Goal: Transaction & Acquisition: Purchase product/service

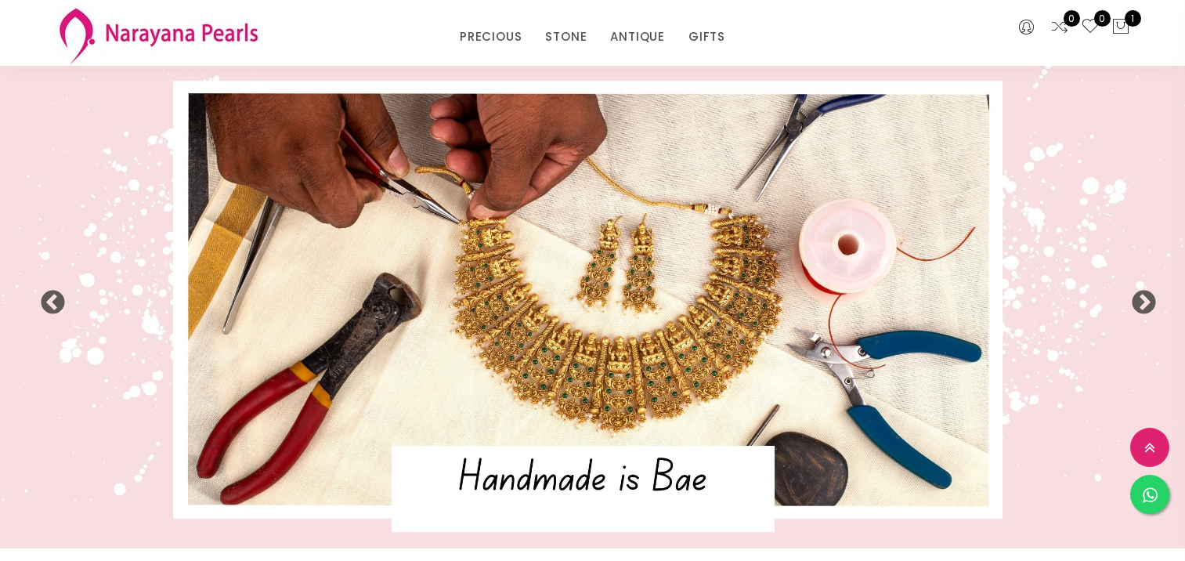
select select "INR"
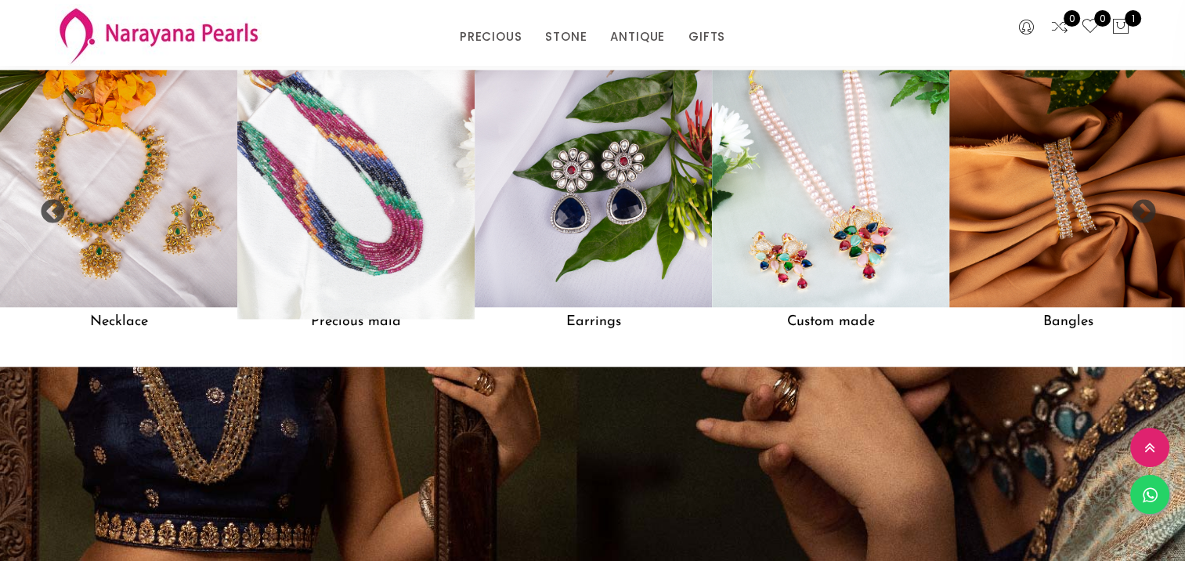
scroll to position [1398, 0]
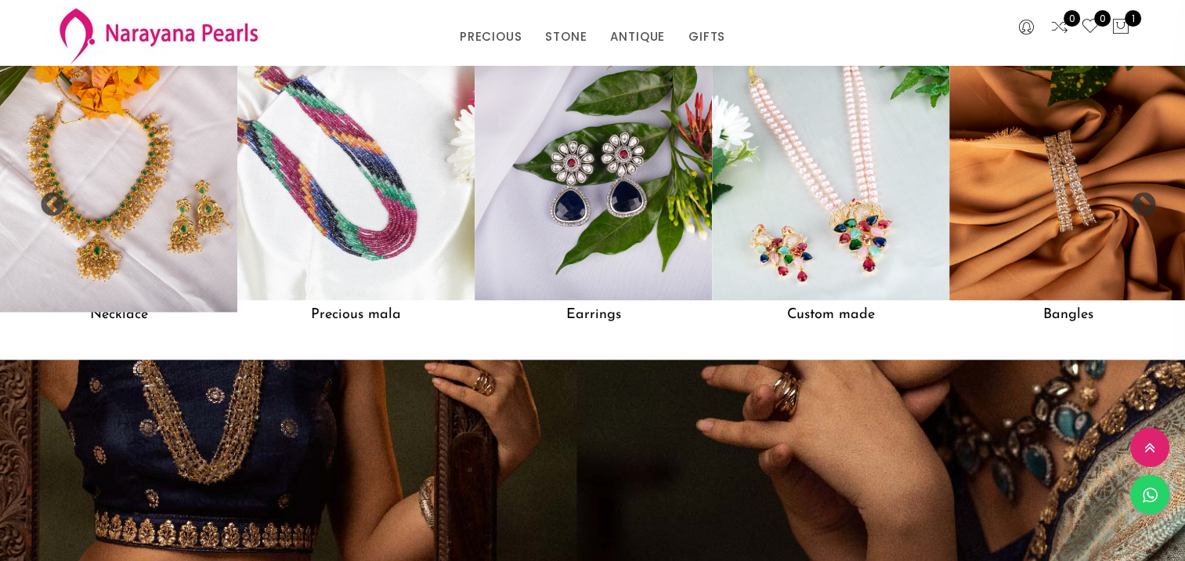
click at [166, 285] on img at bounding box center [118, 181] width 261 height 261
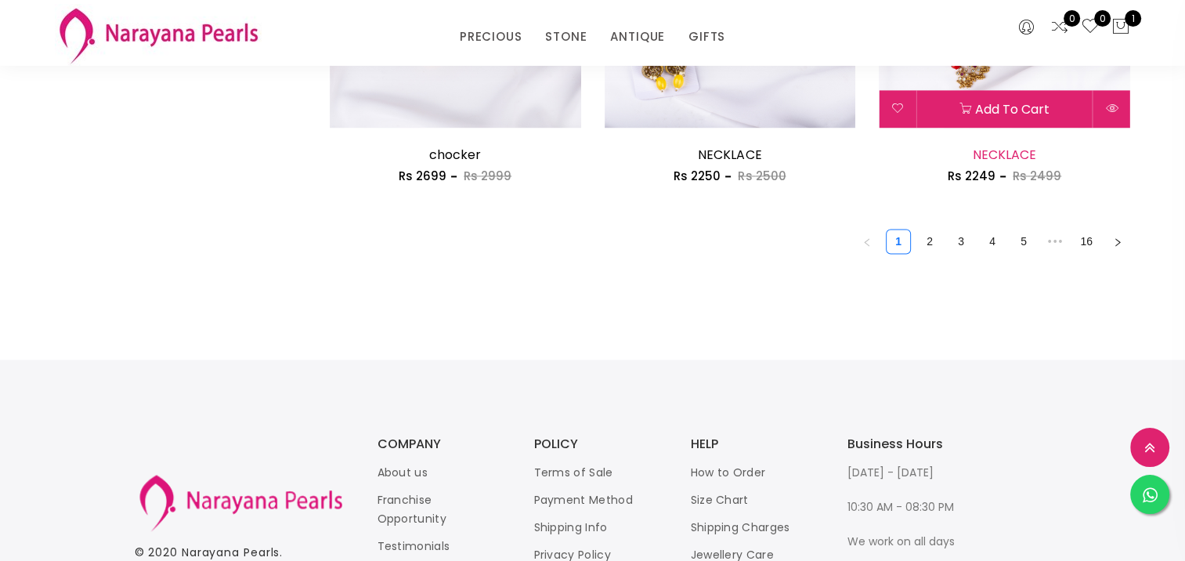
scroll to position [2161, 0]
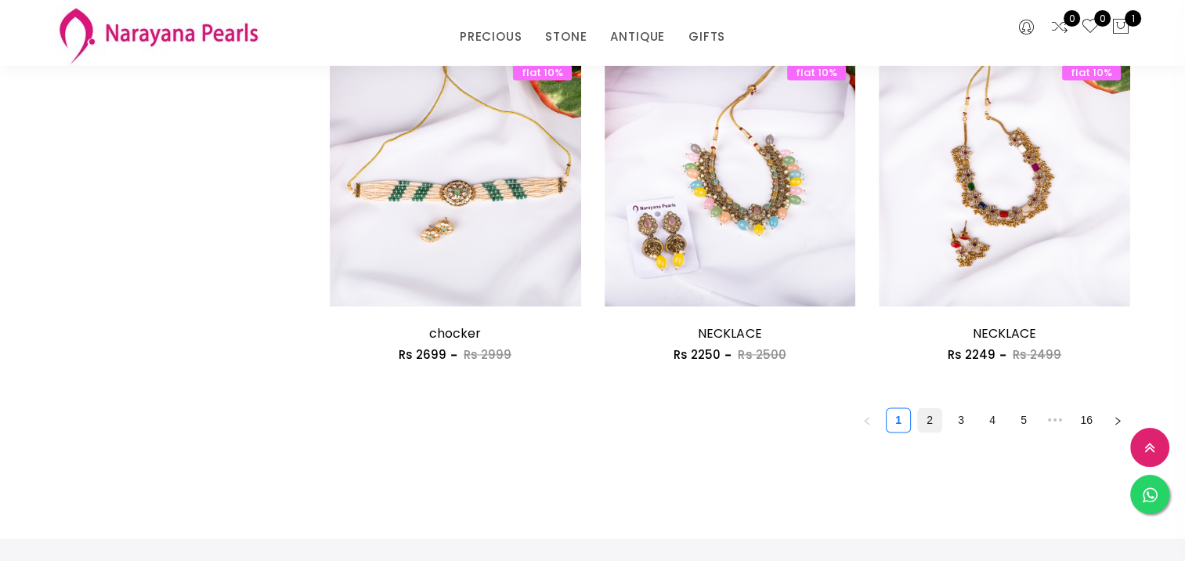
click at [932, 417] on link "2" at bounding box center [930, 420] width 24 height 24
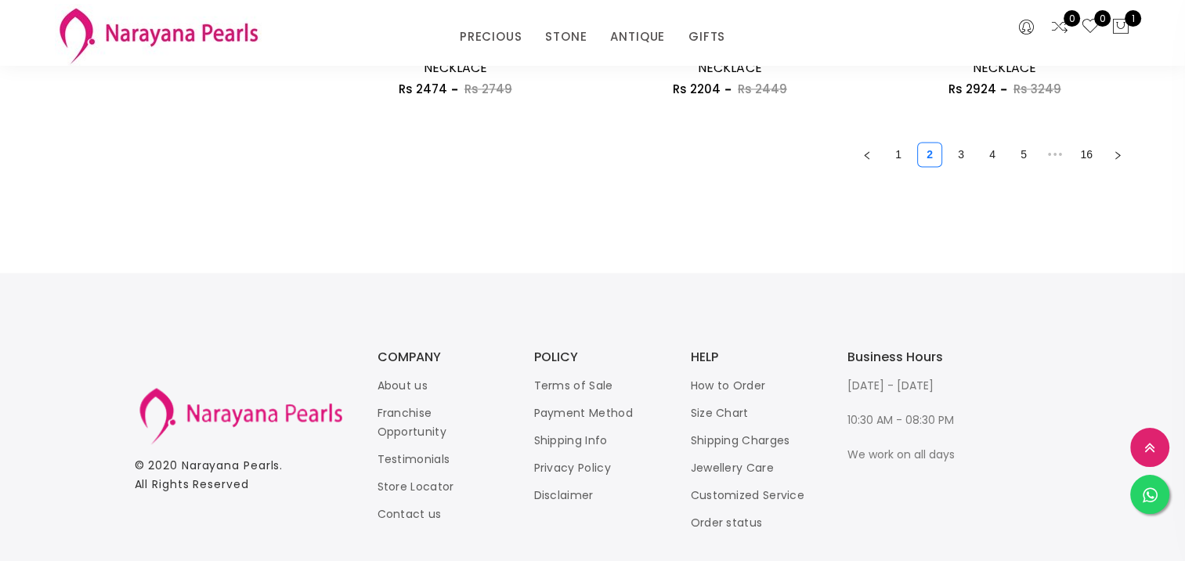
scroll to position [2429, 0]
click at [960, 154] on link "3" at bounding box center [962, 152] width 24 height 24
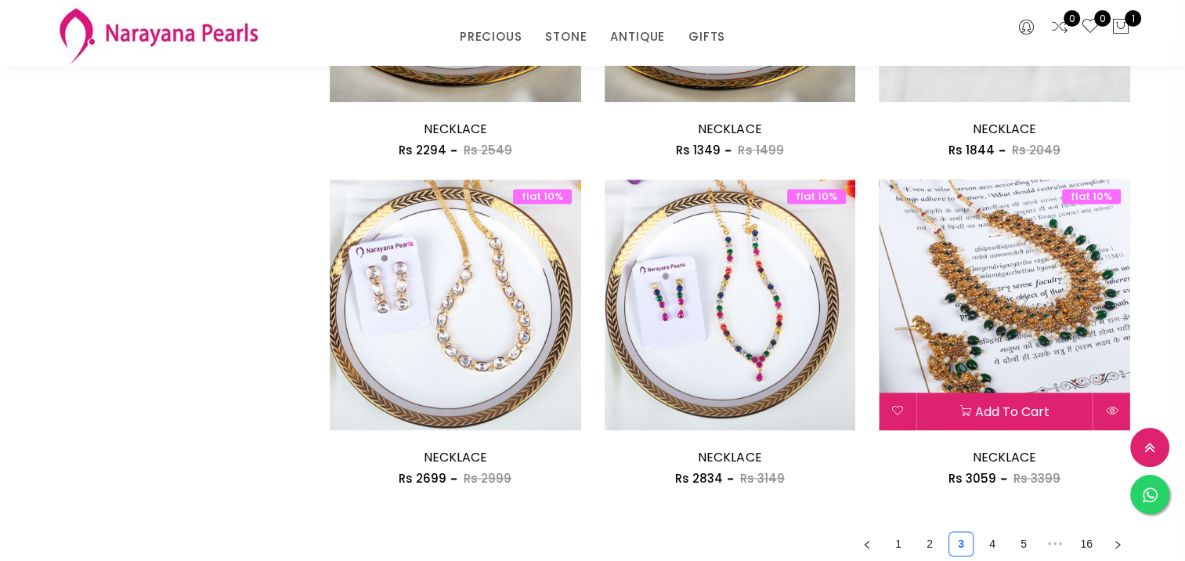
scroll to position [2115, 0]
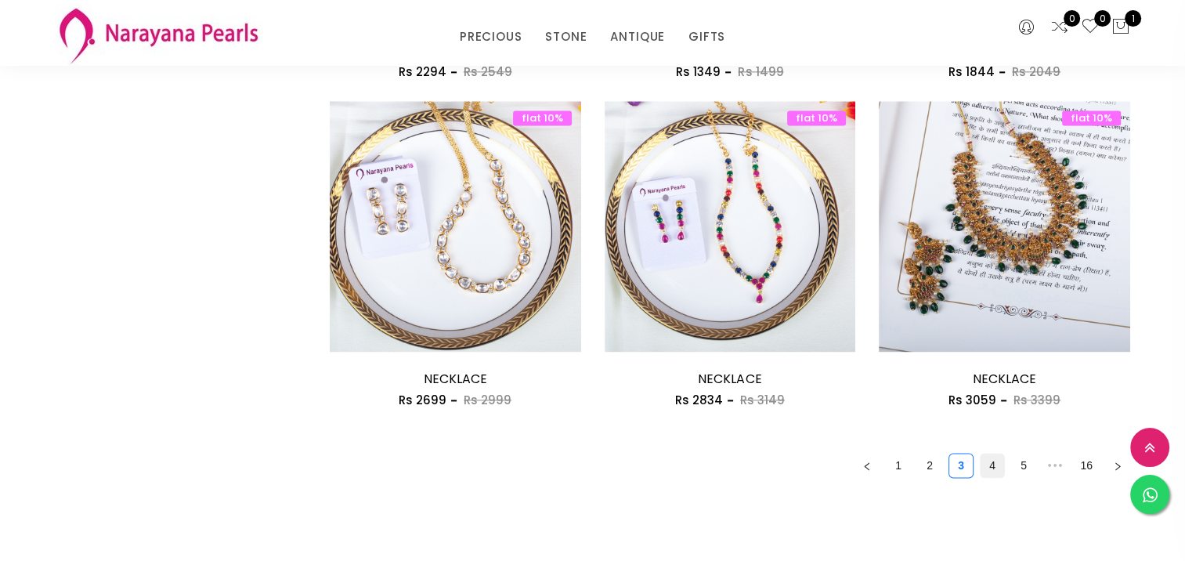
click at [993, 456] on link "4" at bounding box center [993, 466] width 24 height 24
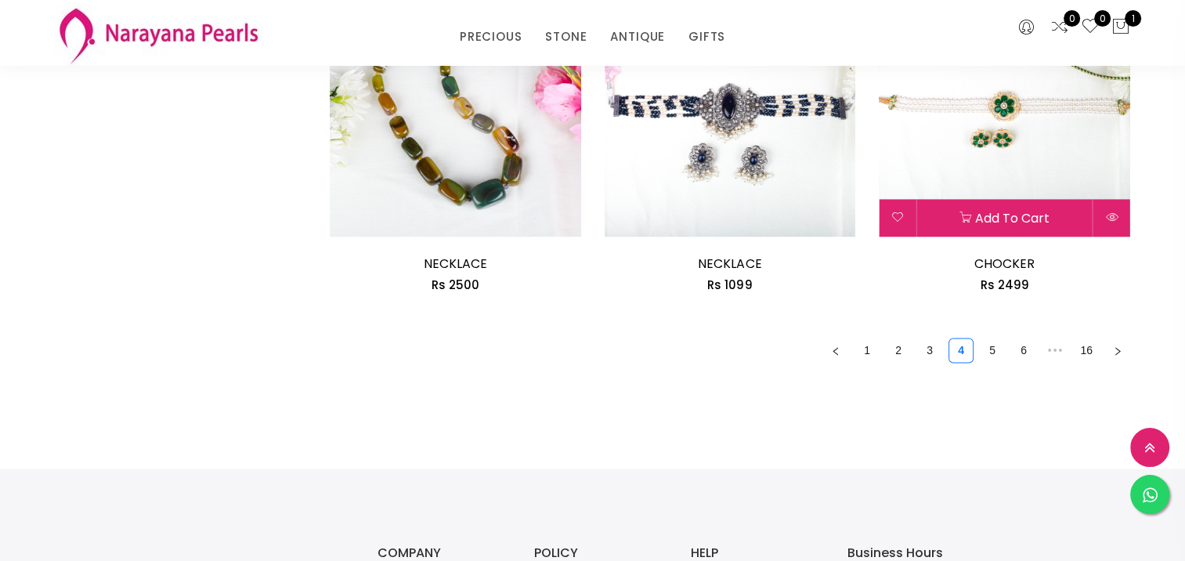
scroll to position [2272, 0]
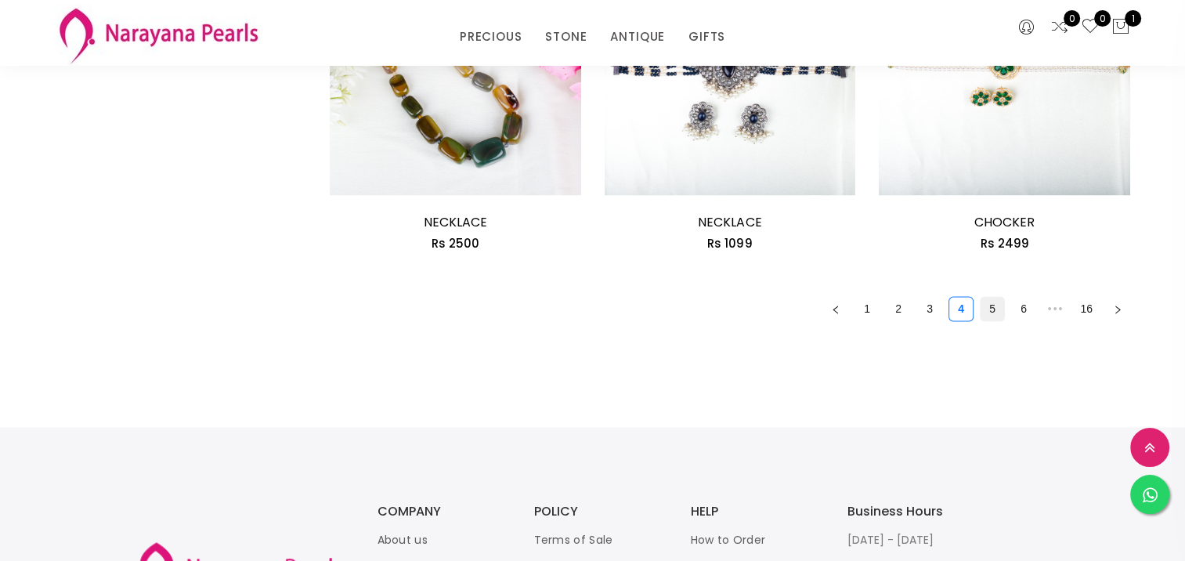
click at [993, 309] on link "5" at bounding box center [993, 309] width 24 height 24
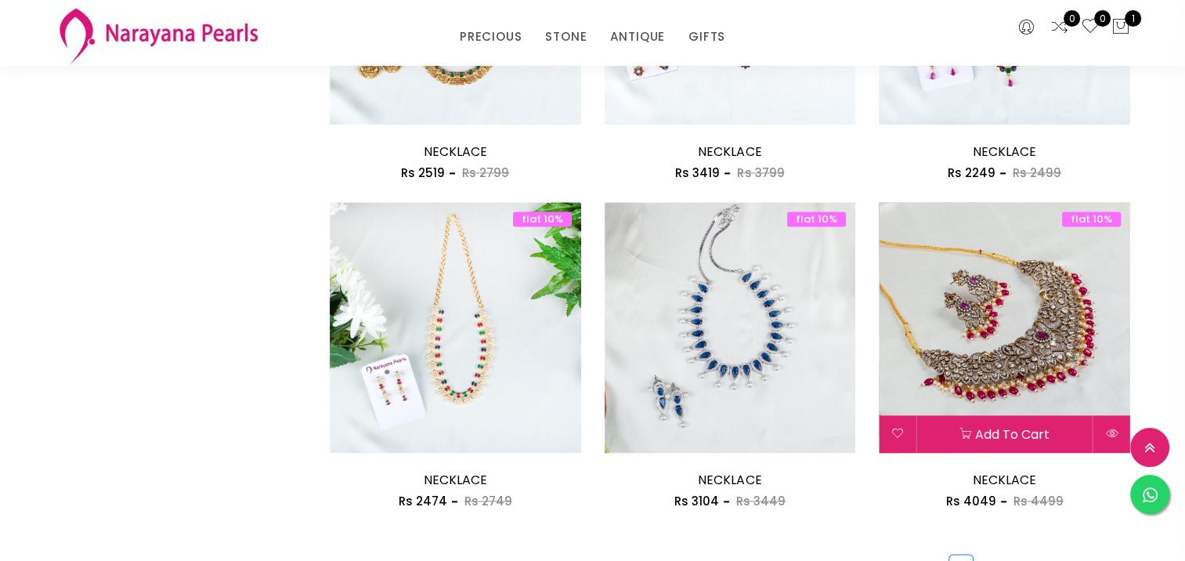
scroll to position [2194, 0]
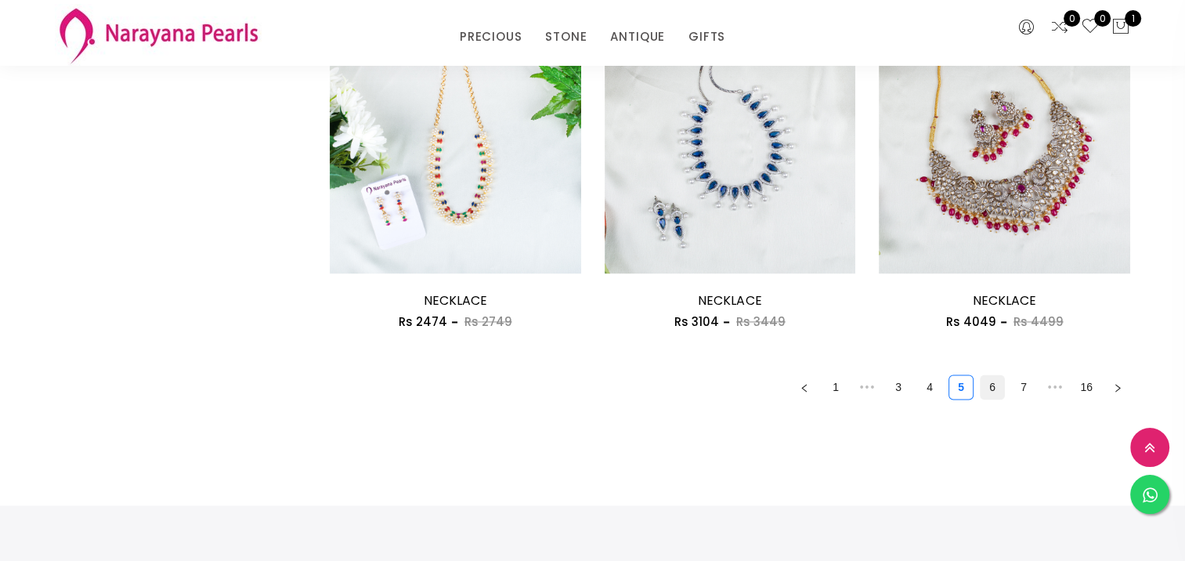
click at [997, 385] on link "6" at bounding box center [993, 387] width 24 height 24
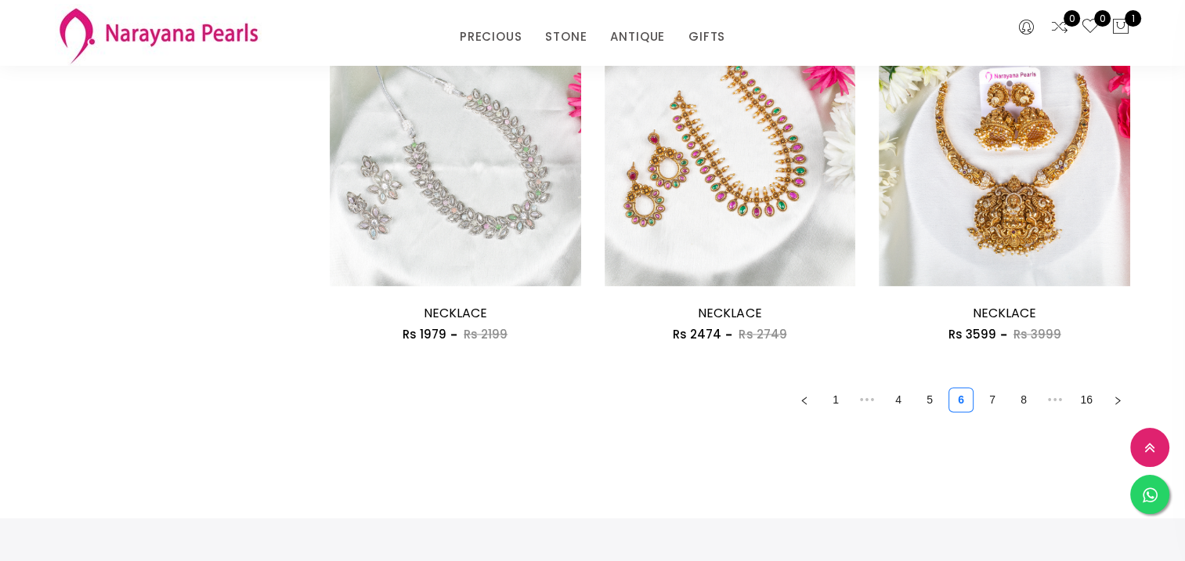
scroll to position [2474, 0]
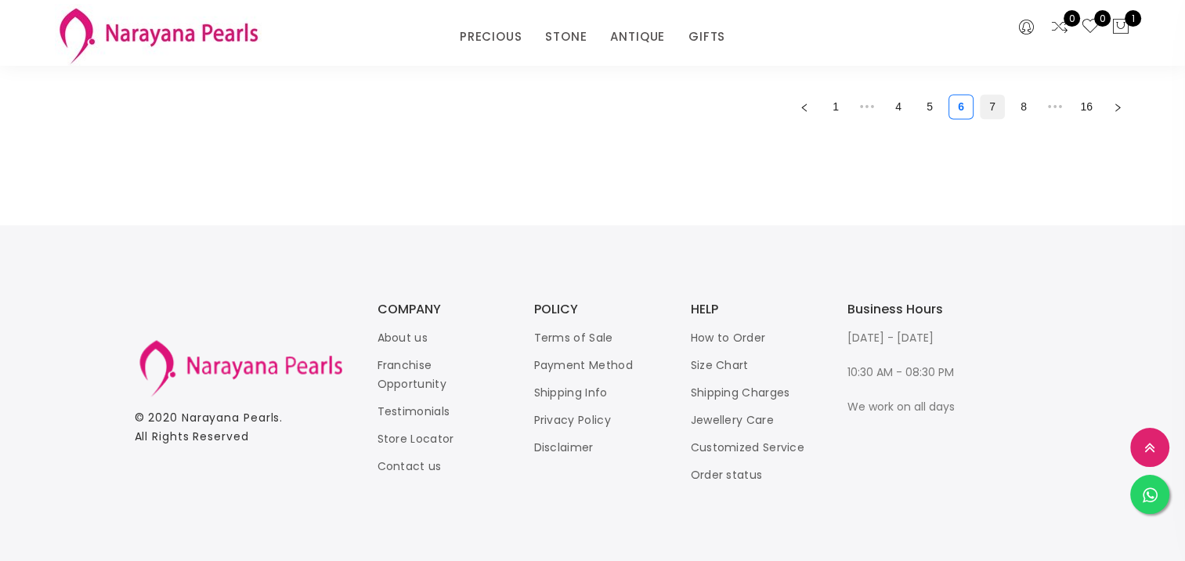
click at [995, 114] on link "7" at bounding box center [993, 107] width 24 height 24
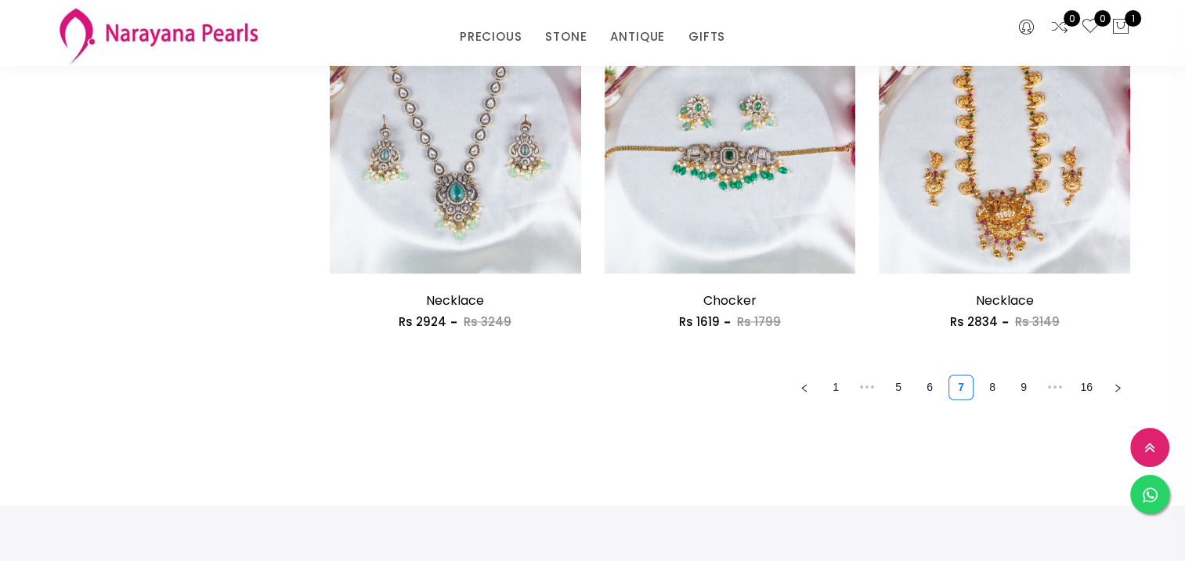
scroll to position [2350, 0]
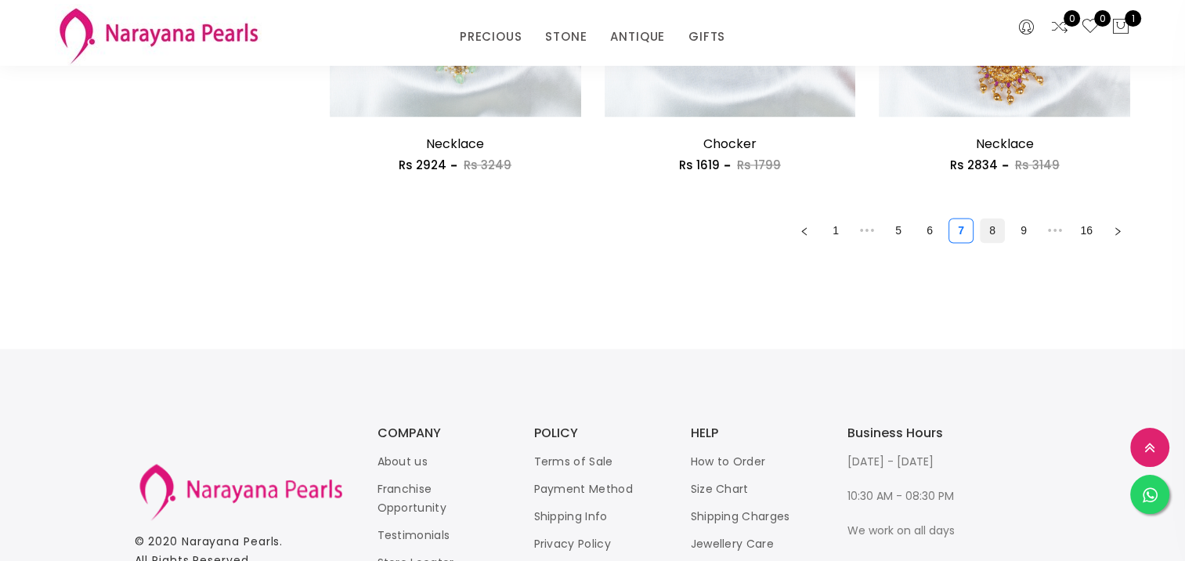
click at [990, 229] on link "8" at bounding box center [993, 231] width 24 height 24
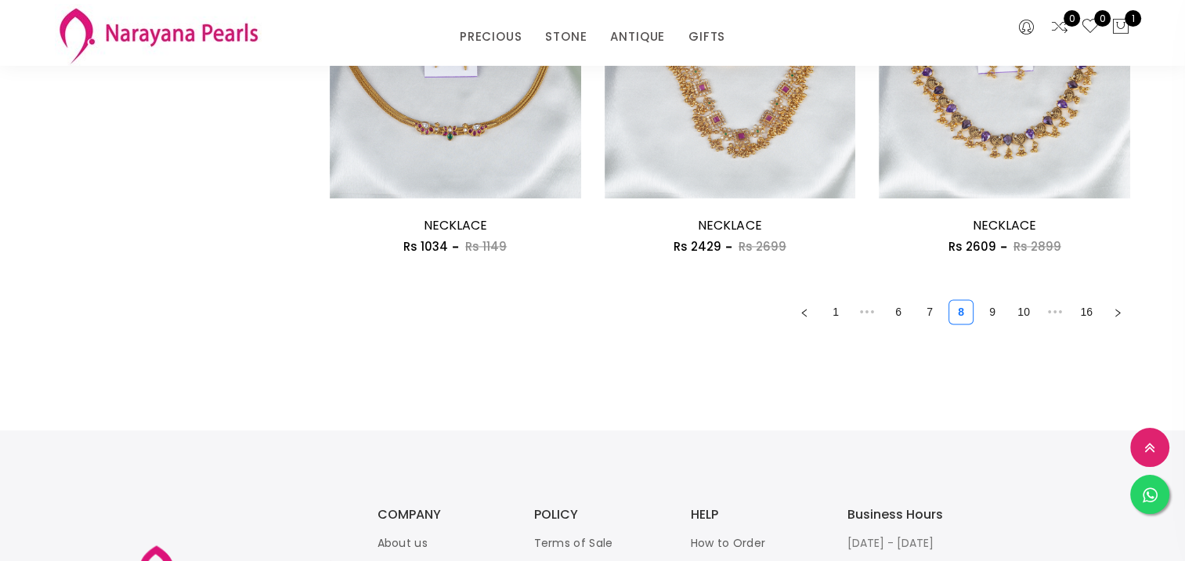
scroll to position [2272, 0]
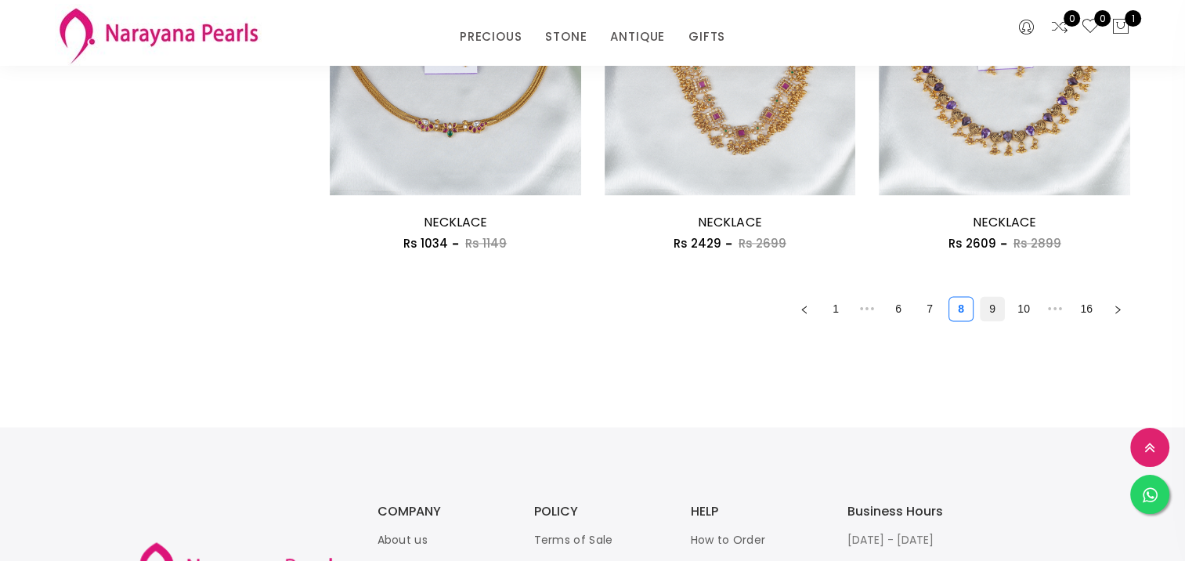
click at [996, 309] on link "9" at bounding box center [993, 309] width 24 height 24
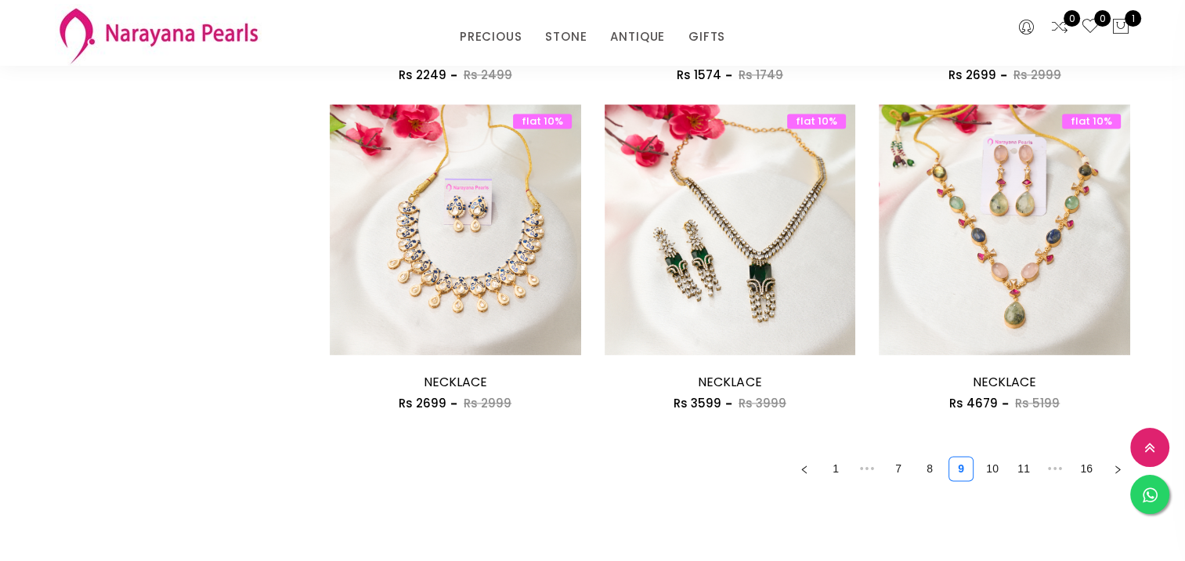
scroll to position [2194, 0]
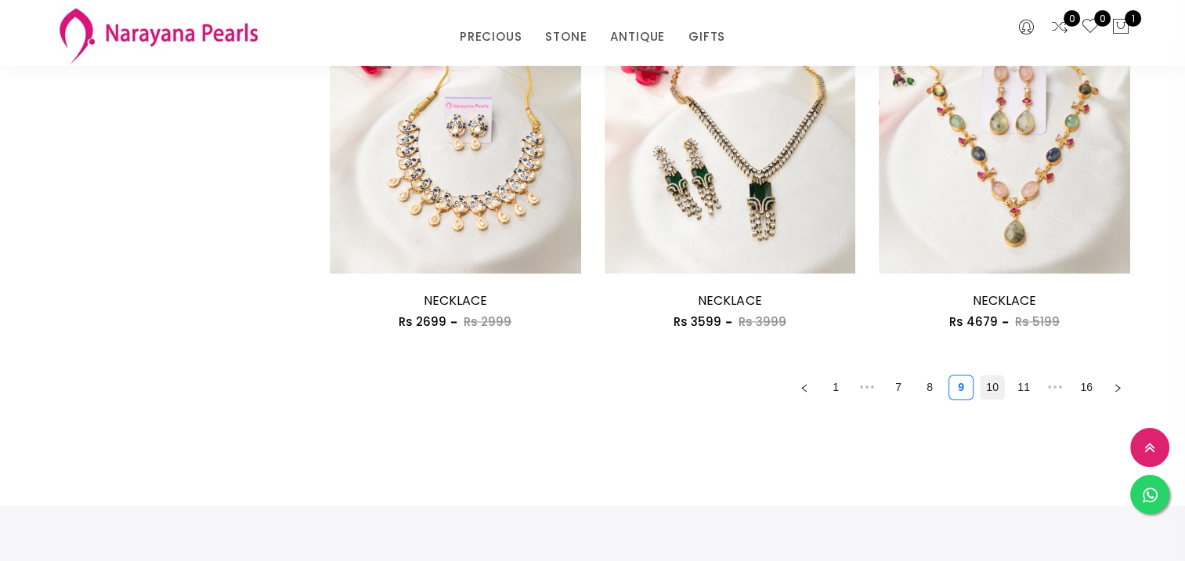
click at [992, 384] on link "10" at bounding box center [993, 387] width 24 height 24
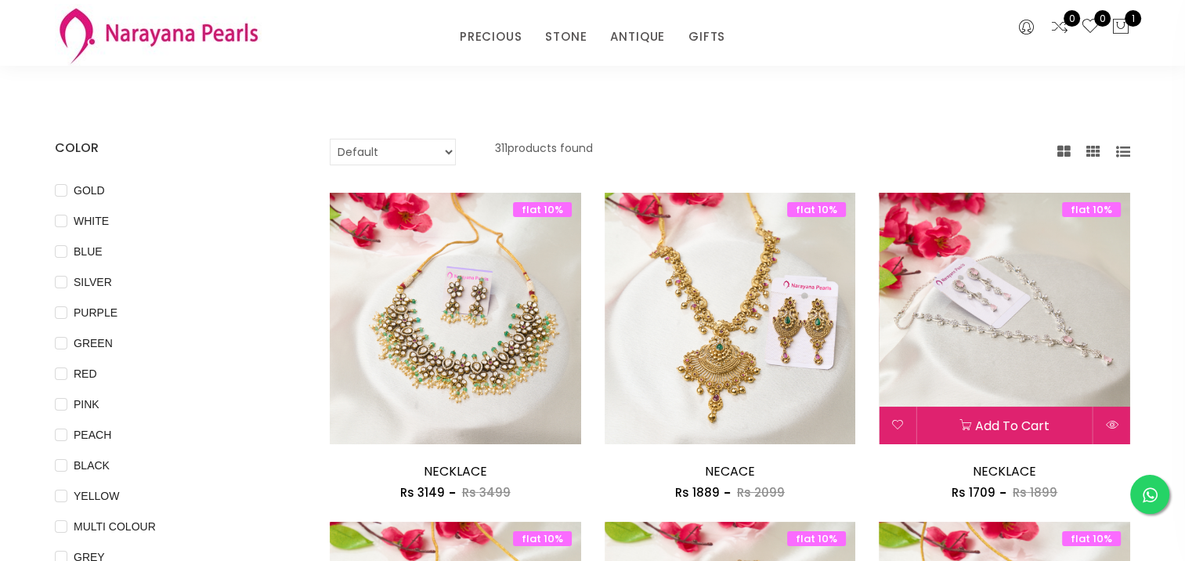
scroll to position [78, 0]
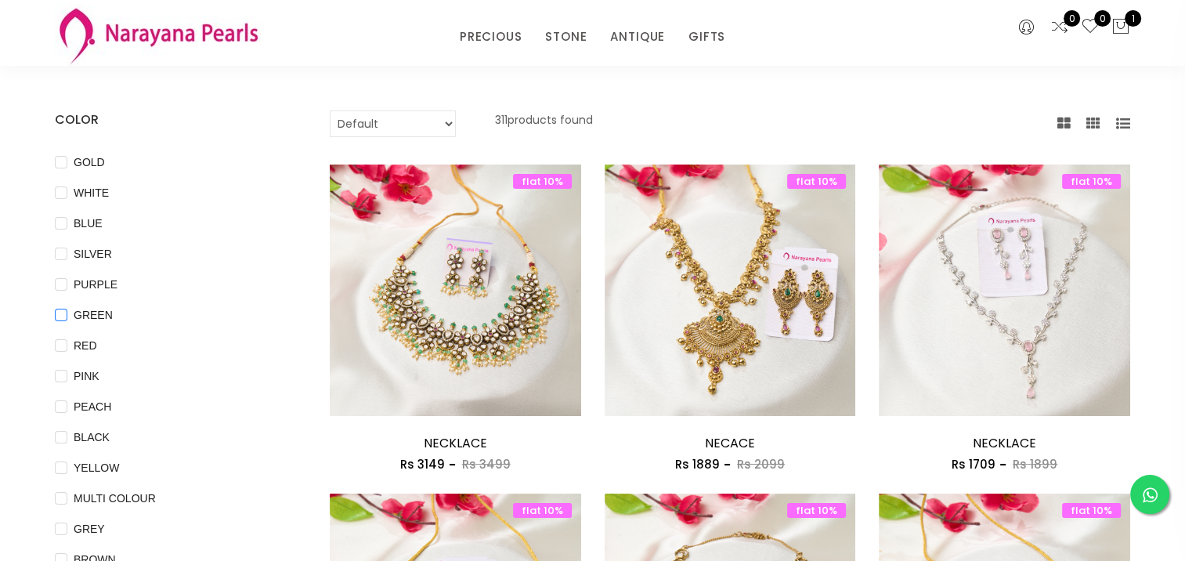
click at [62, 314] on input "GREEN" at bounding box center [61, 326] width 13 height 35
checkbox input "true"
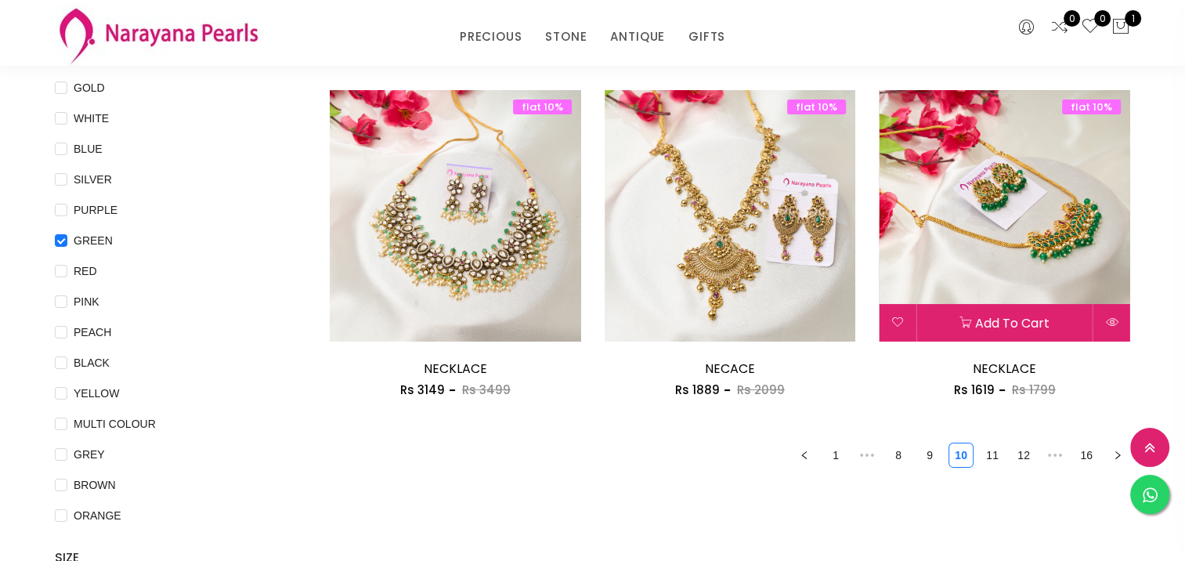
scroll to position [235, 0]
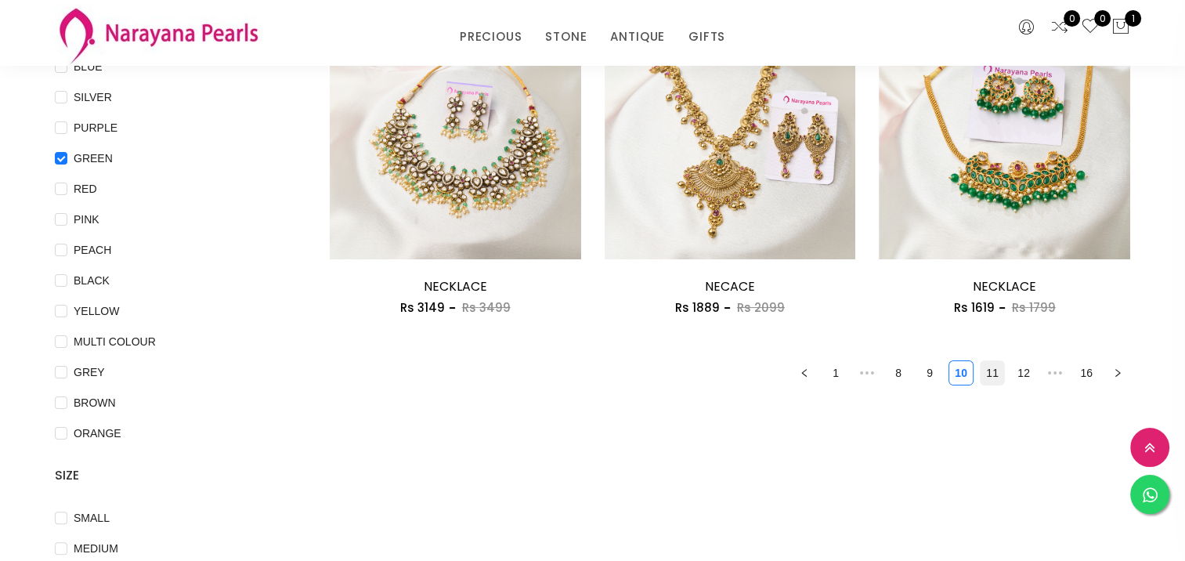
click at [988, 376] on link "11" at bounding box center [993, 373] width 24 height 24
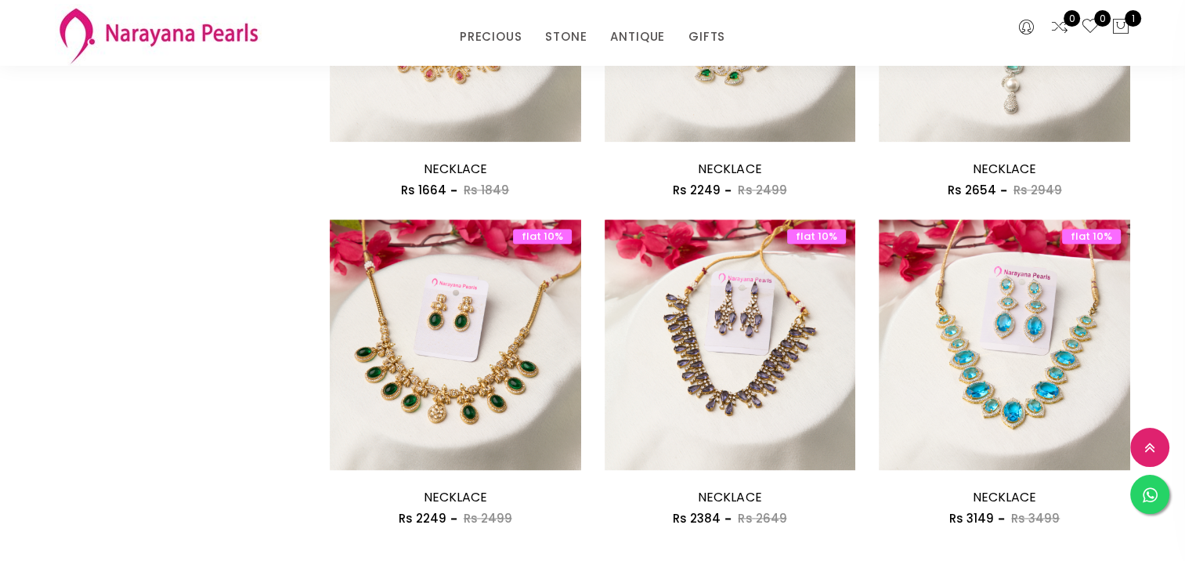
scroll to position [2194, 0]
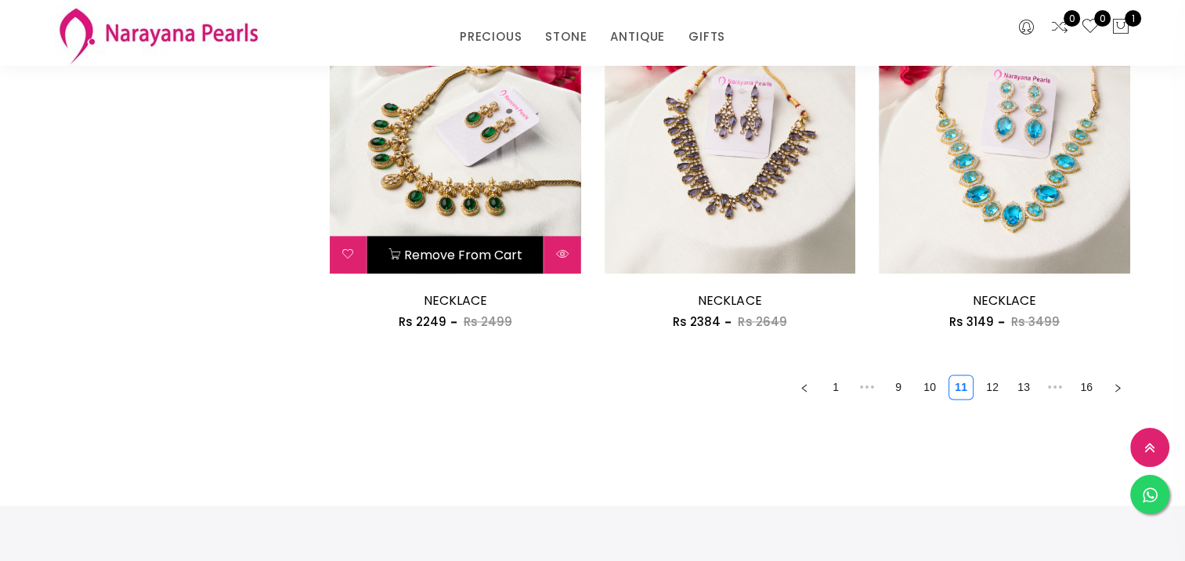
click at [474, 182] on img at bounding box center [455, 148] width 251 height 251
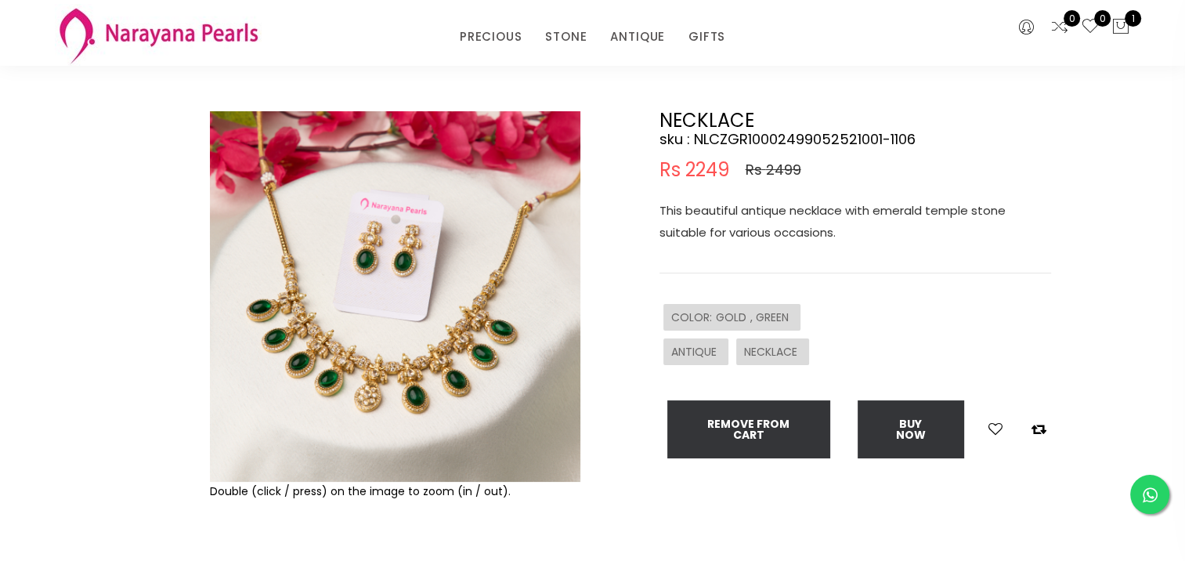
scroll to position [78, 0]
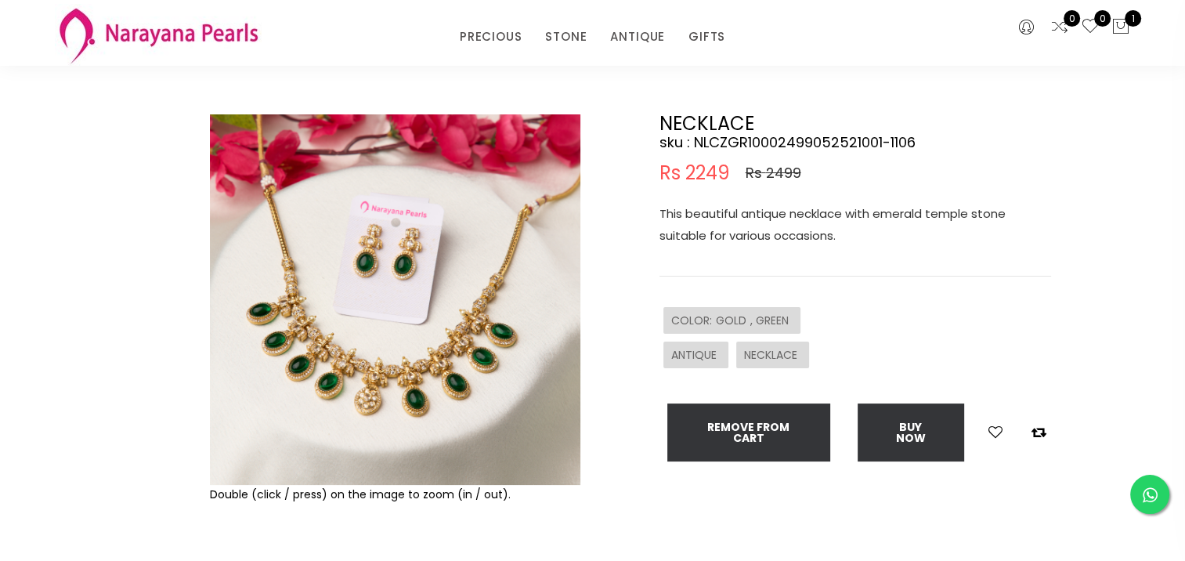
click at [349, 397] on img at bounding box center [395, 299] width 371 height 371
click at [426, 402] on img at bounding box center [395, 299] width 371 height 371
click at [427, 402] on img at bounding box center [395, 299] width 371 height 371
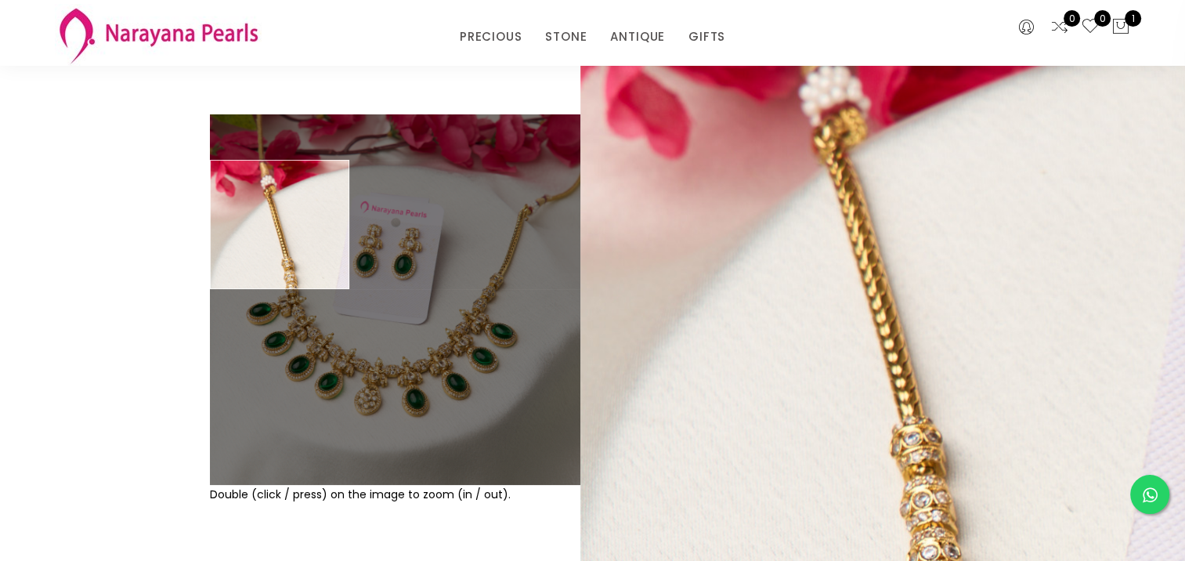
click at [136, 250] on div at bounding box center [169, 361] width 68 height 494
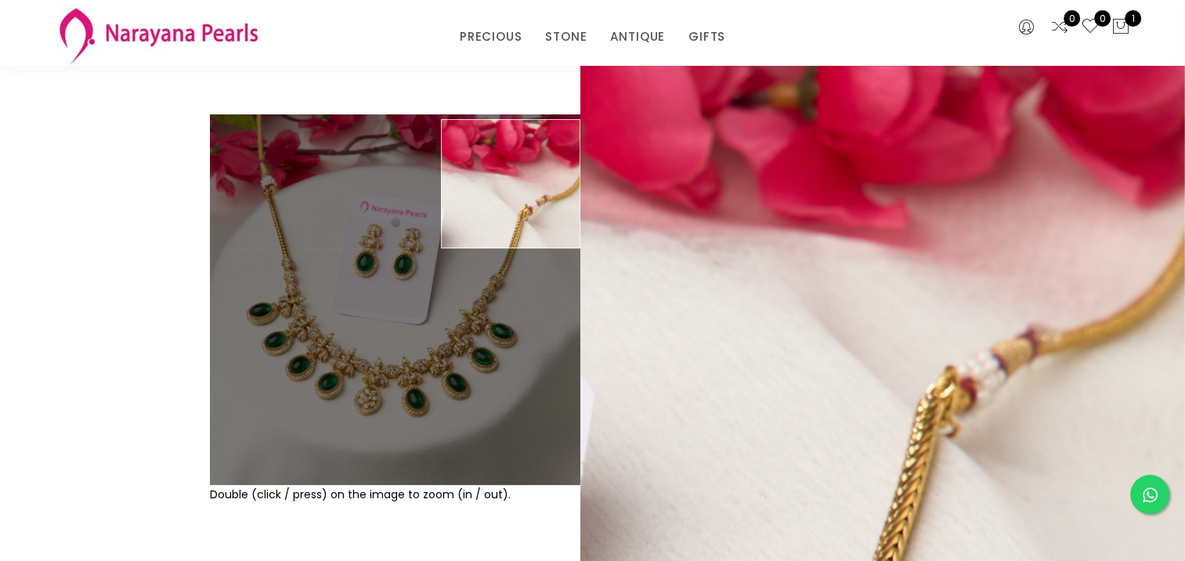
click at [837, 34] on div "PRECIOUS CUSTOM MADE-GEMS PRECIOUS [PERSON_NAME] EARRINGS / JHUMKAS NECKLACE AN…" at bounding box center [592, 32] width 733 height 31
click at [288, 47] on div "PRECIOUS CUSTOM MADE-GEMS PRECIOUS [PERSON_NAME] EARRINGS / JHUMKAS NECKLACE AN…" at bounding box center [592, 32] width 733 height 31
